Goal: Transaction & Acquisition: Book appointment/travel/reservation

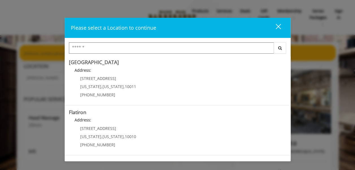
scroll to position [102, 0]
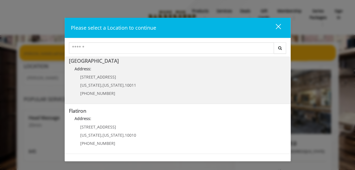
click at [184, 90] on Street "[GEOGRAPHIC_DATA] Address: [STREET_ADDRESS][US_STATE][US_STATE] (646) 850-0041" at bounding box center [178, 78] width 218 height 41
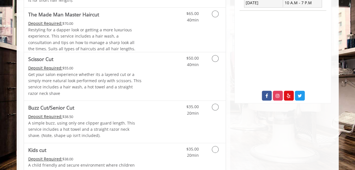
scroll to position [247, 0]
click at [218, 106] on icon "Grooming services" at bounding box center [215, 107] width 7 height 7
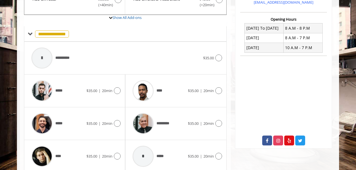
scroll to position [206, 0]
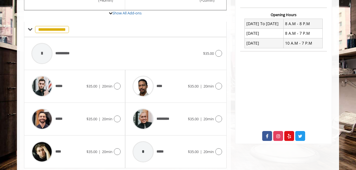
click at [222, 120] on div at bounding box center [218, 119] width 8 height 7
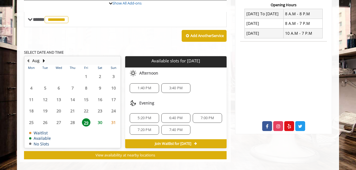
scroll to position [220, 0]
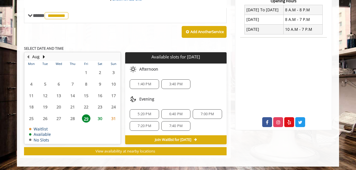
click at [147, 85] on div "1:40 PM" at bounding box center [144, 84] width 29 height 10
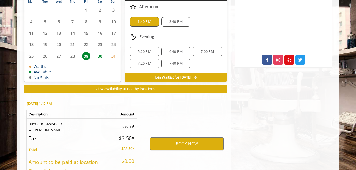
scroll to position [322, 0]
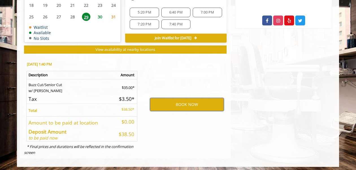
click at [194, 100] on button "BOOK NOW" at bounding box center [187, 104] width 74 height 13
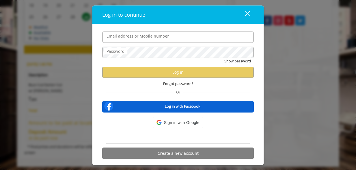
type input "**********"
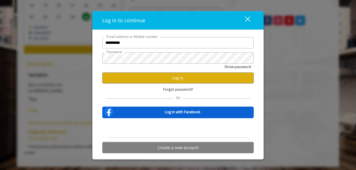
scroll to position [0, 0]
click at [238, 69] on button "Show password" at bounding box center [238, 67] width 27 height 6
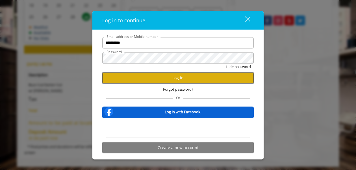
click at [206, 77] on button "Log in" at bounding box center [178, 77] width 152 height 11
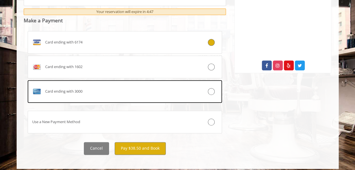
scroll to position [281, 0]
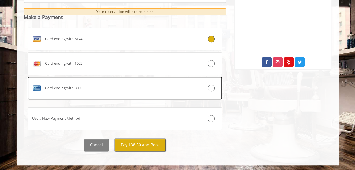
click at [152, 145] on button "Pay $38.50 and Book" at bounding box center [140, 145] width 51 height 13
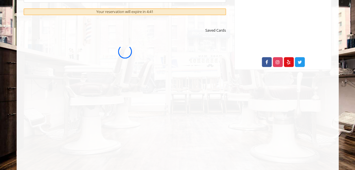
scroll to position [0, 0]
